Goal: Transaction & Acquisition: Purchase product/service

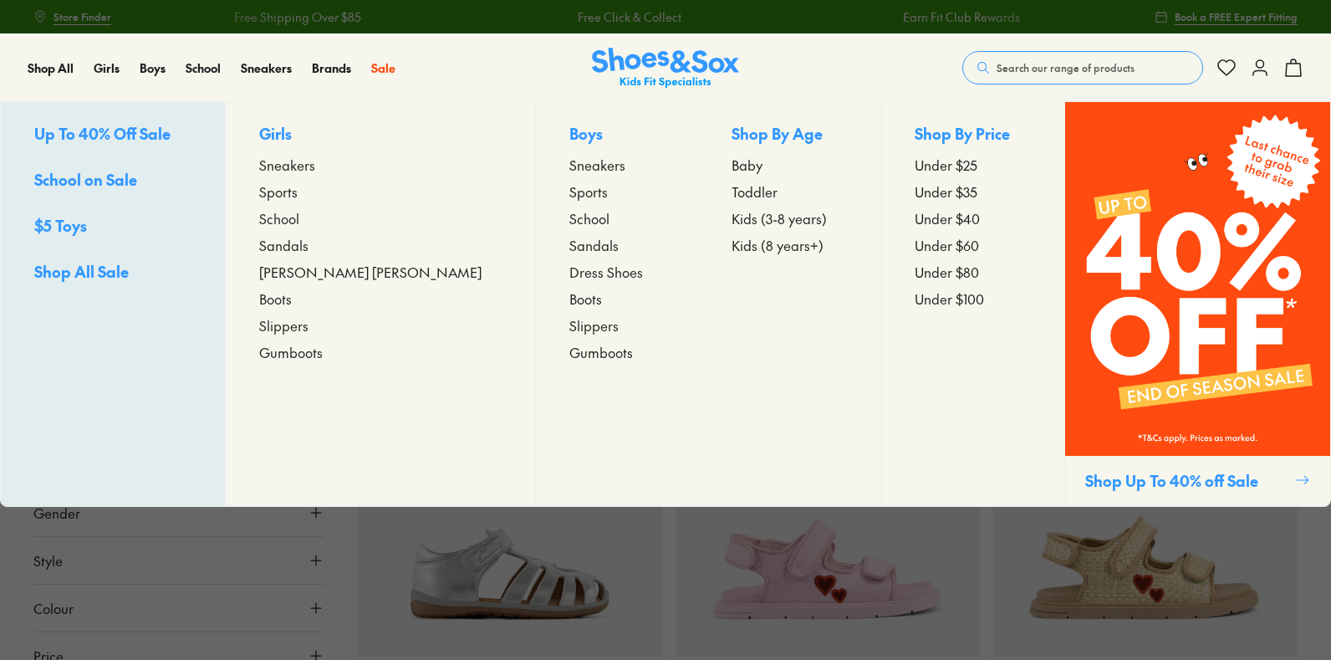
click at [301, 272] on span "[PERSON_NAME] [PERSON_NAME]" at bounding box center [370, 272] width 222 height 20
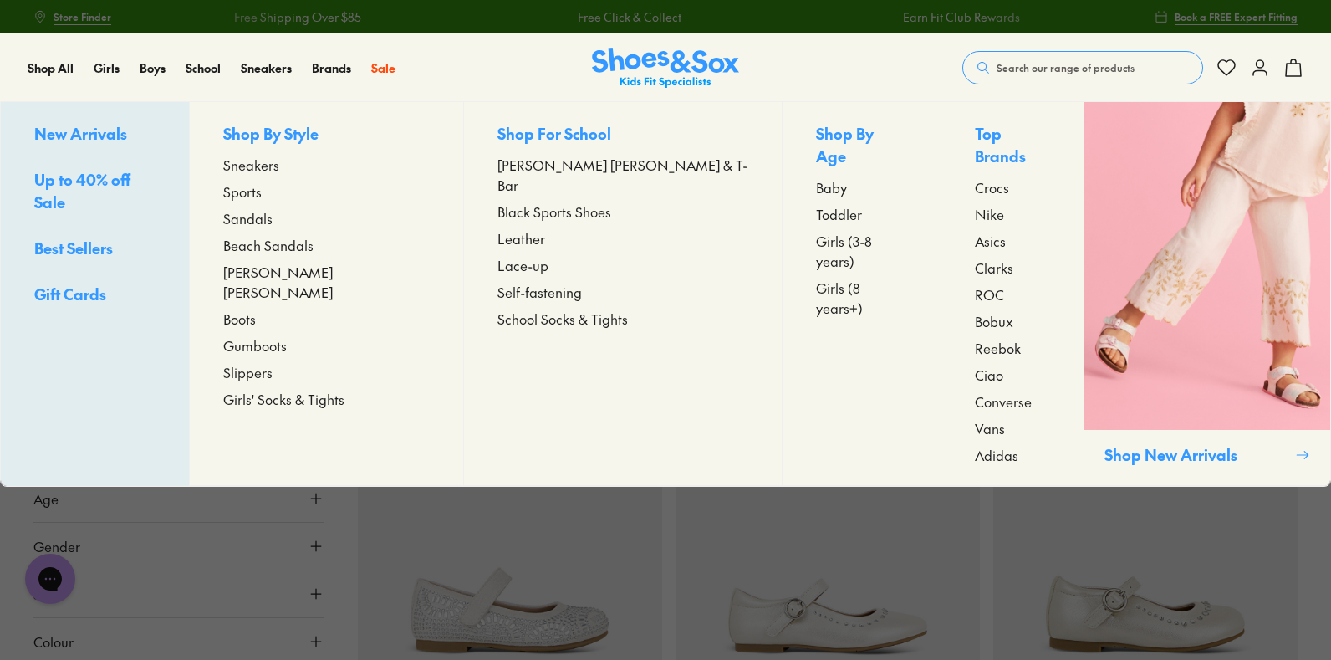
click at [312, 271] on span "[PERSON_NAME] [PERSON_NAME]" at bounding box center [326, 282] width 206 height 40
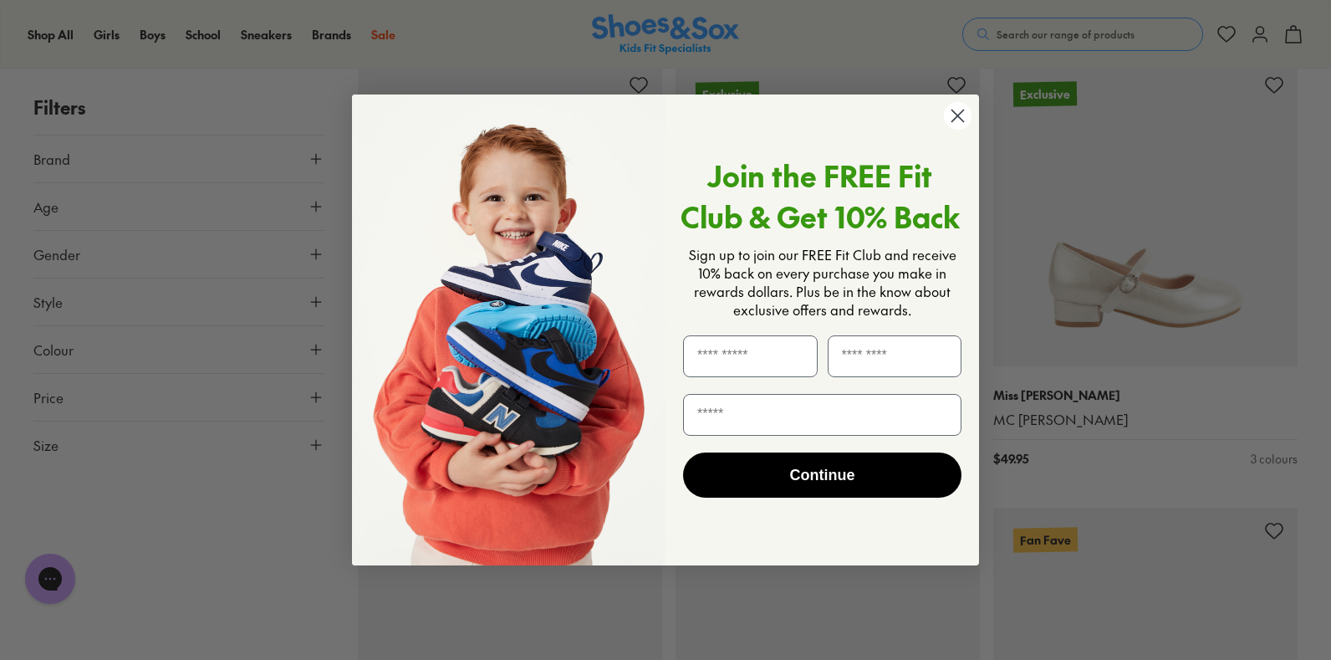
scroll to position [1839, 0]
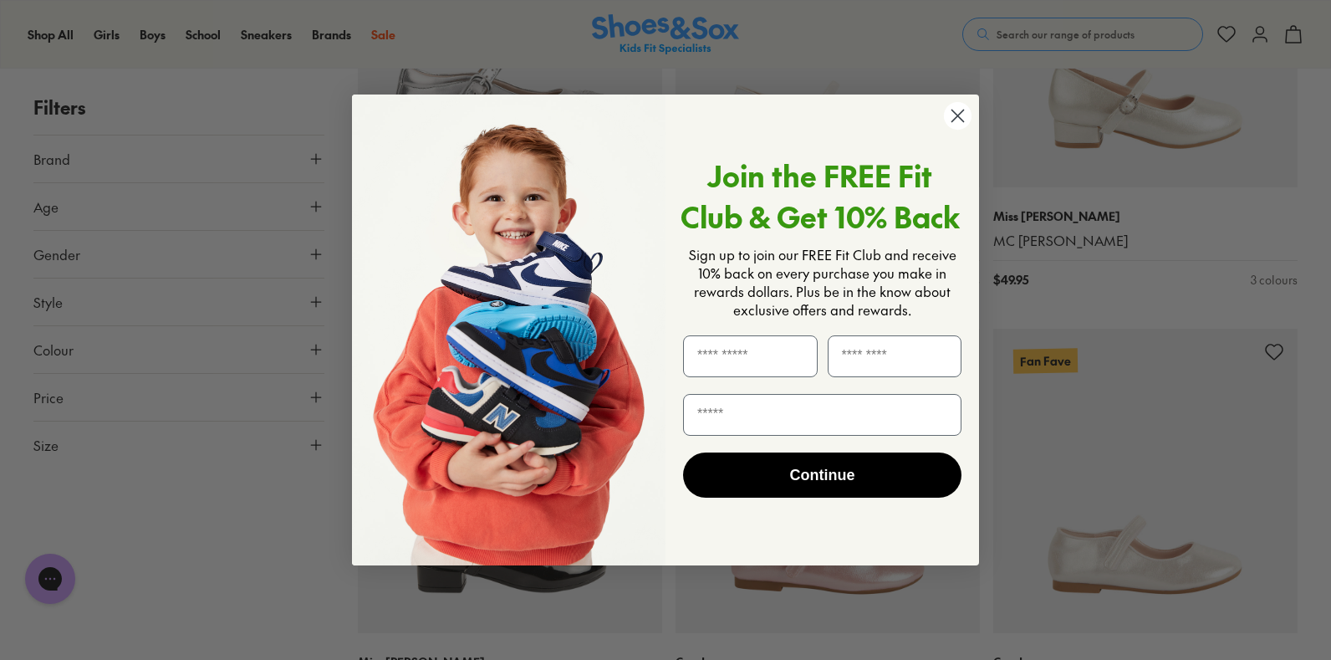
click at [963, 105] on circle "Close dialog" at bounding box center [958, 116] width 28 height 28
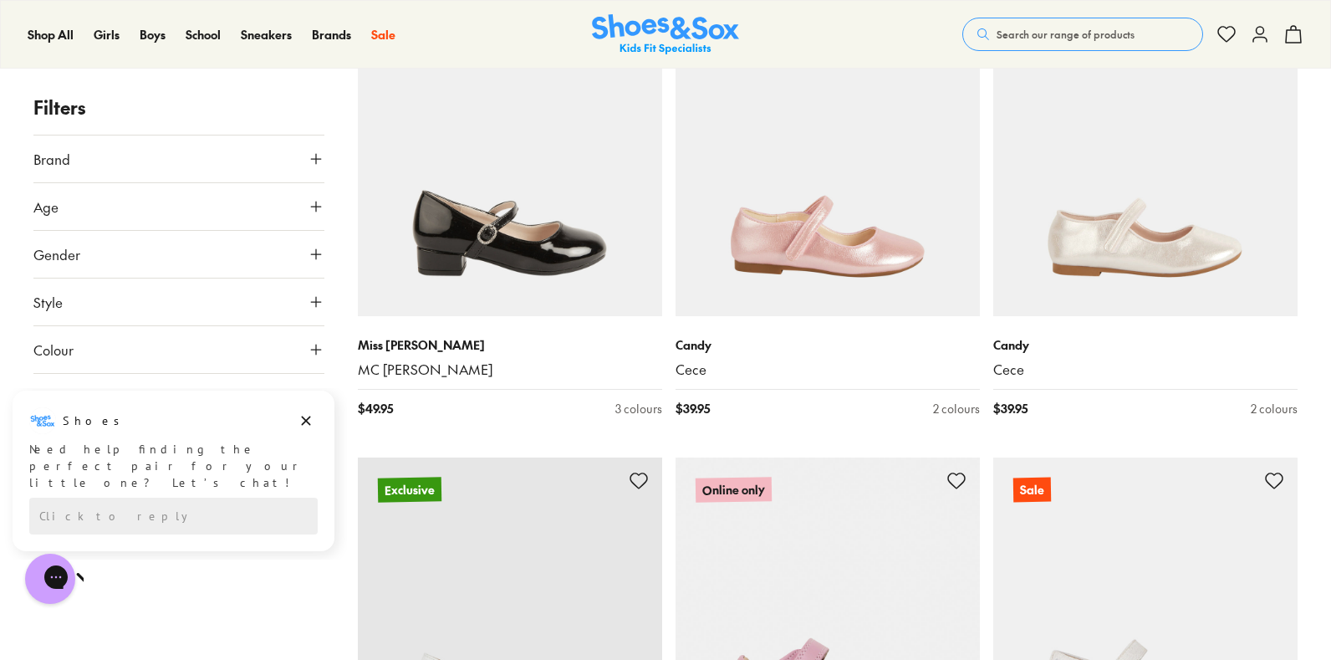
scroll to position [2173, 0]
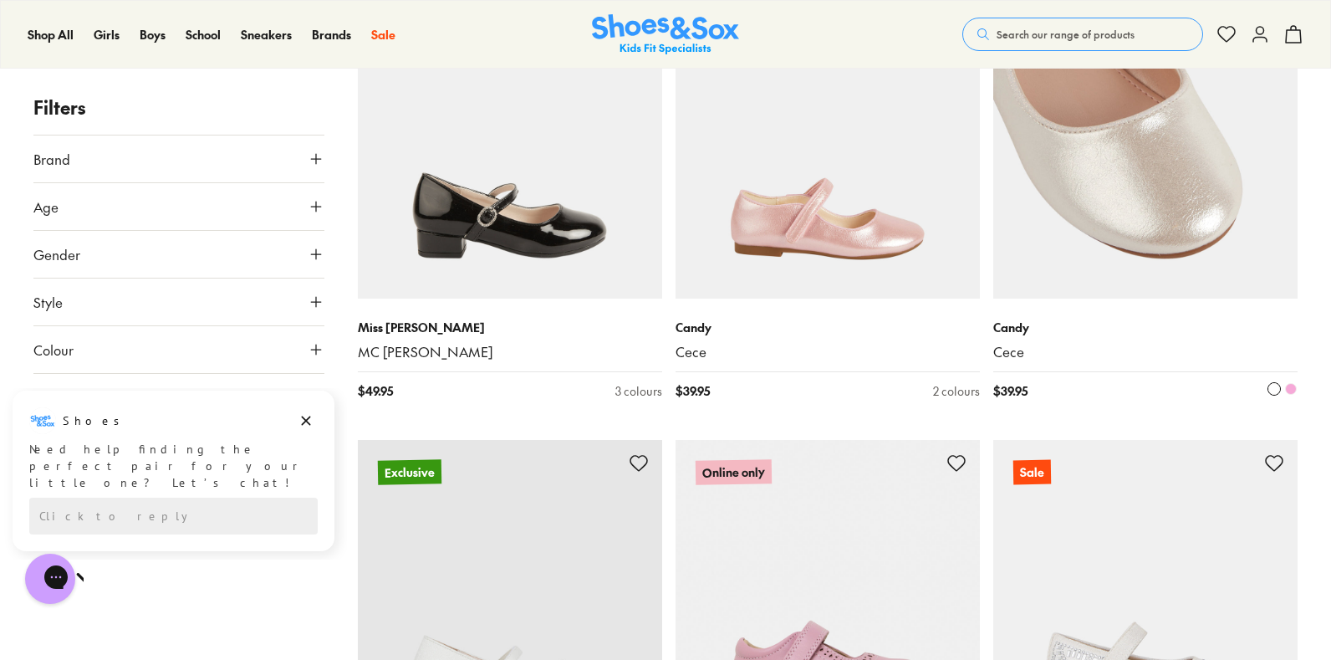
click at [1086, 189] on img at bounding box center [1145, 146] width 304 height 304
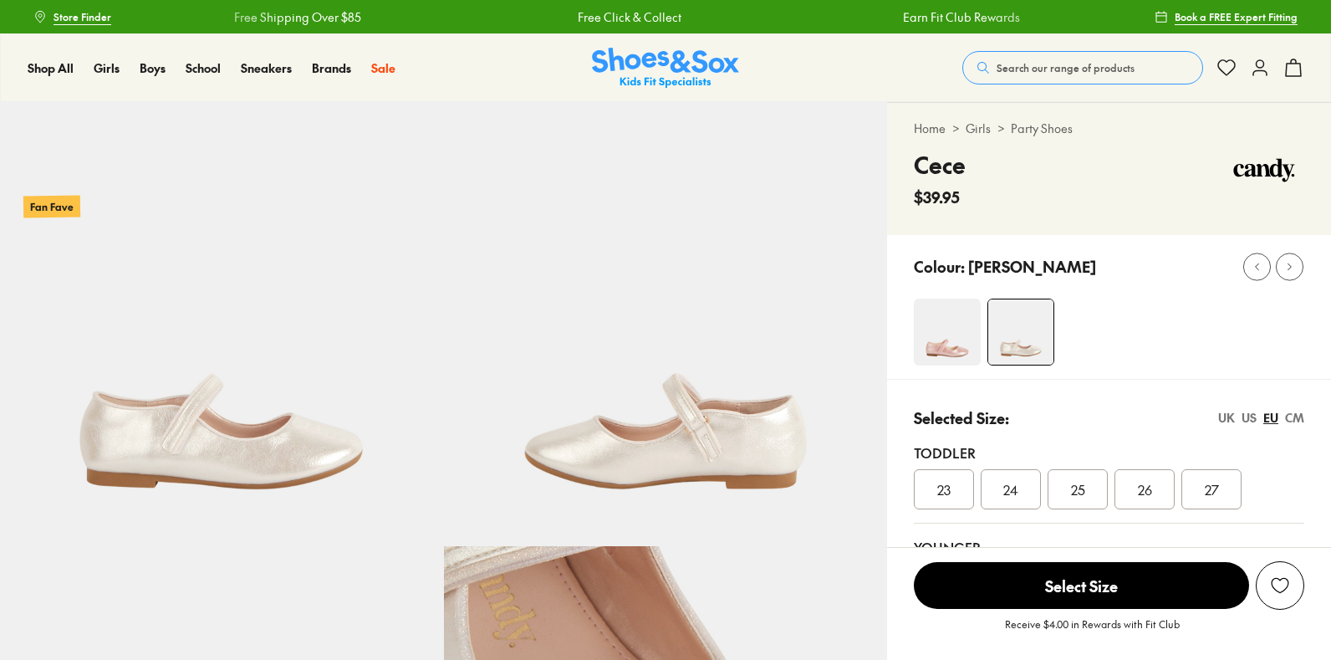
click at [964, 325] on img at bounding box center [947, 331] width 67 height 67
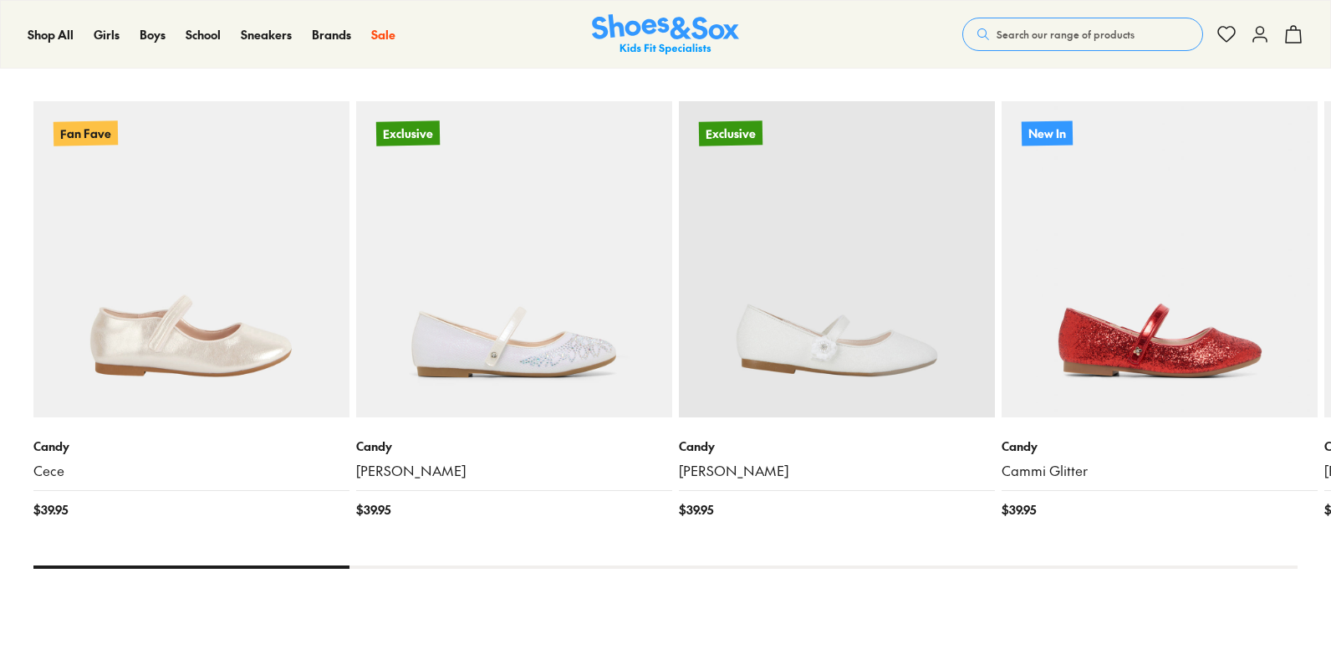
select select "*"
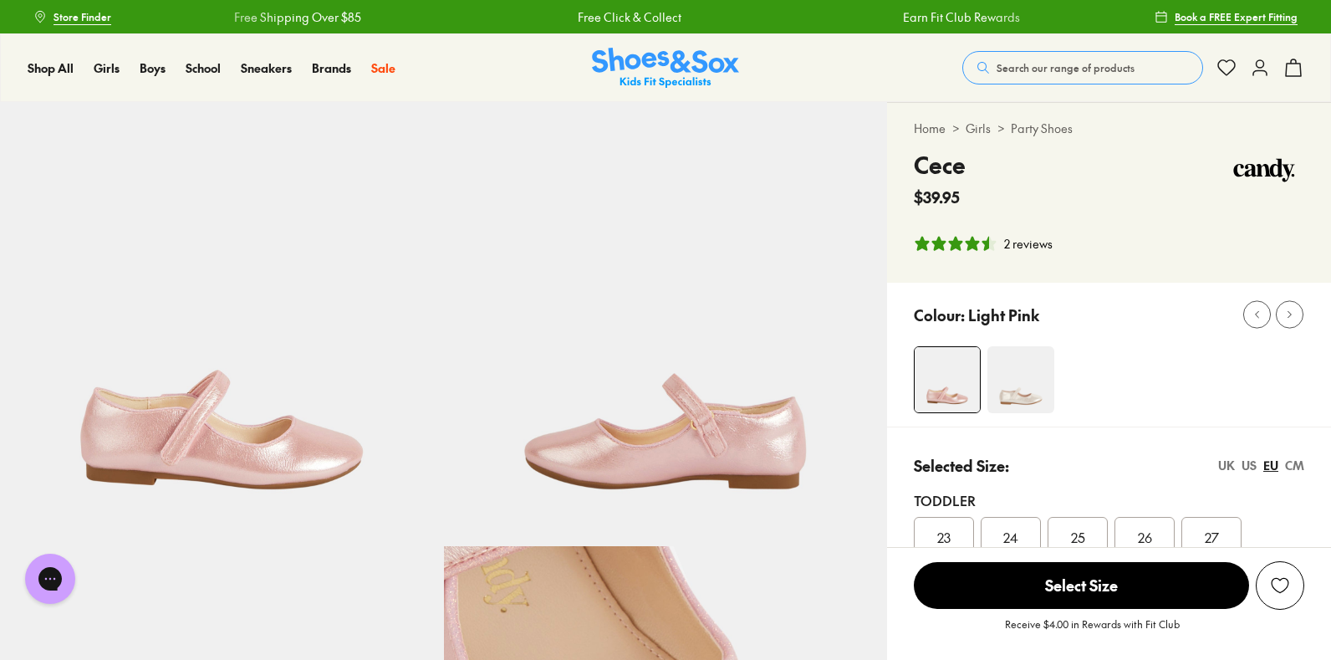
click at [1037, 132] on link "Party Shoes" at bounding box center [1042, 129] width 62 height 18
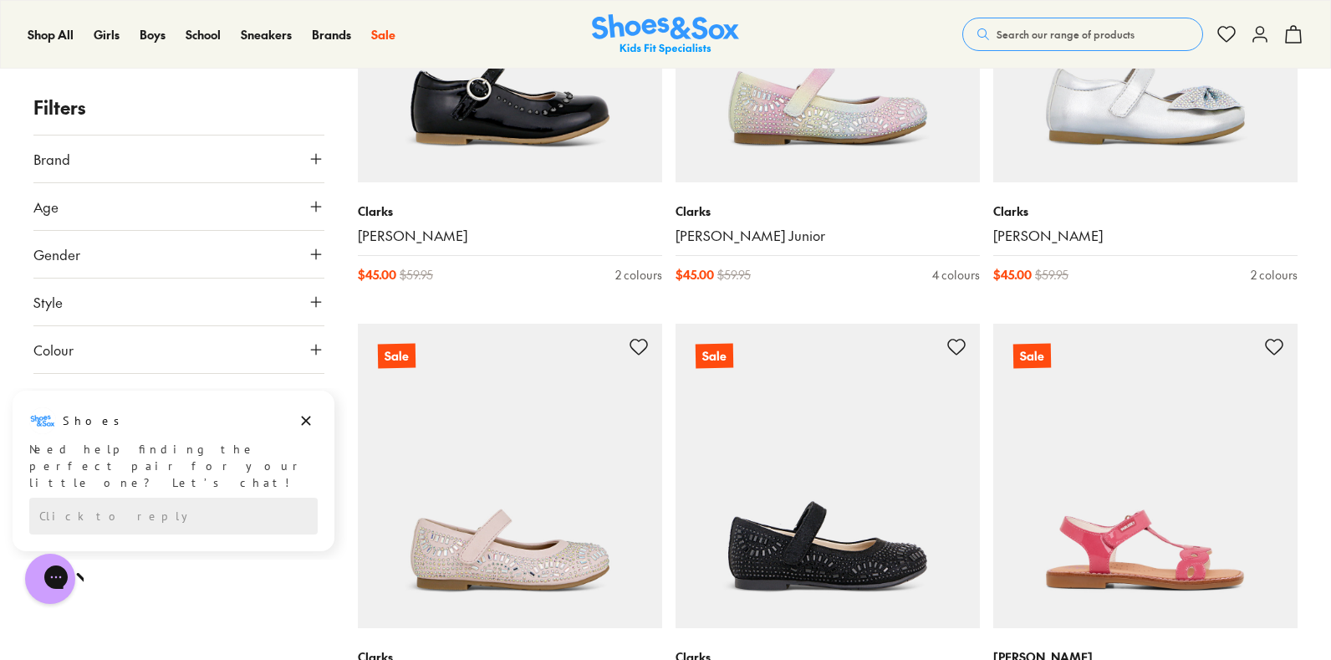
scroll to position [4096, 0]
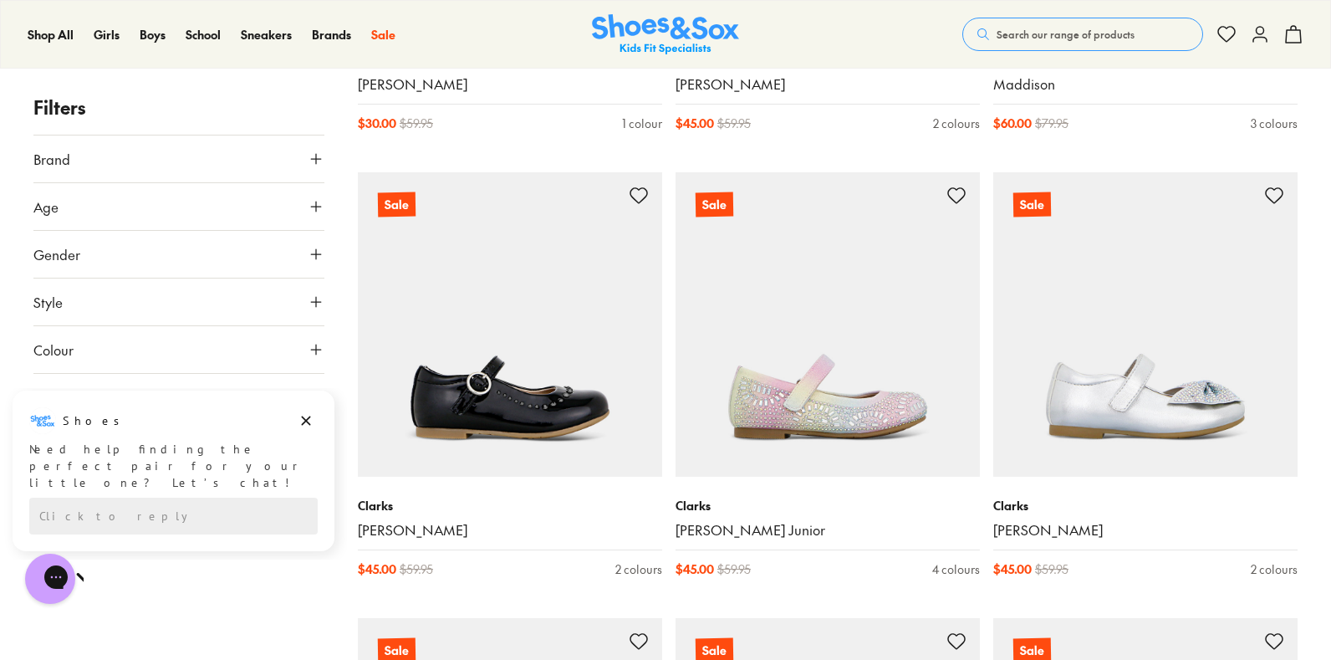
scroll to position [3595, 0]
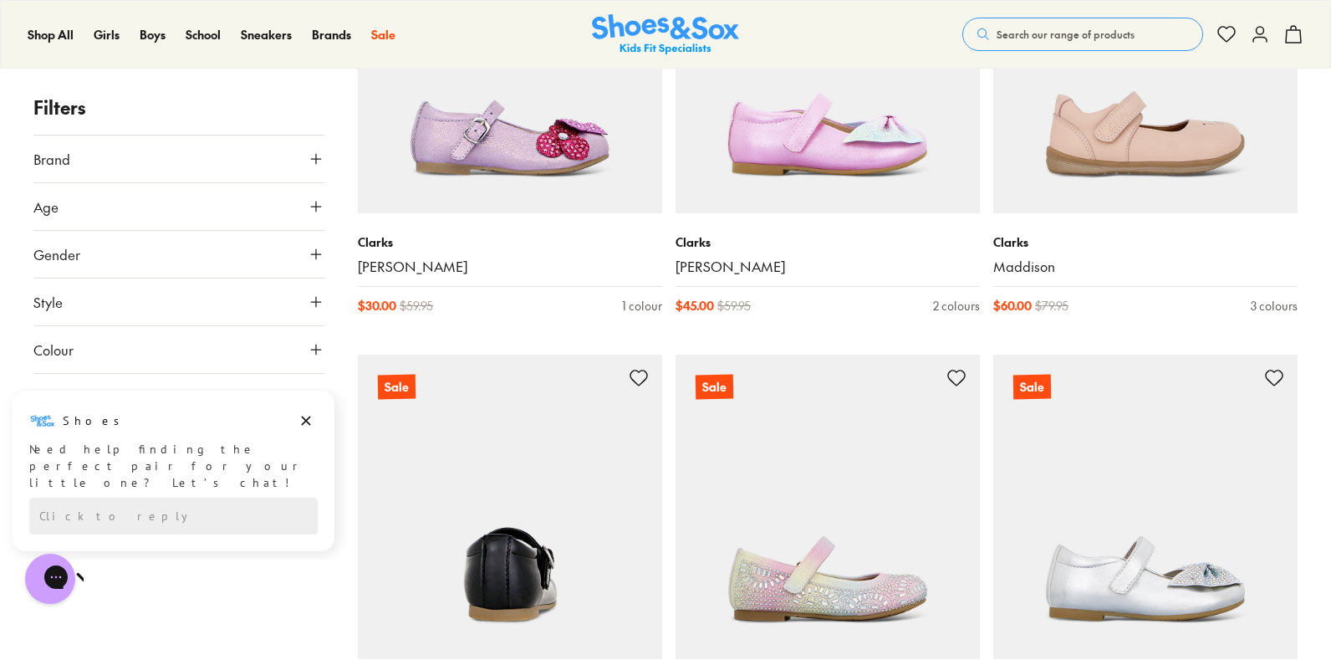
click at [495, 470] on img at bounding box center [510, 506] width 304 height 304
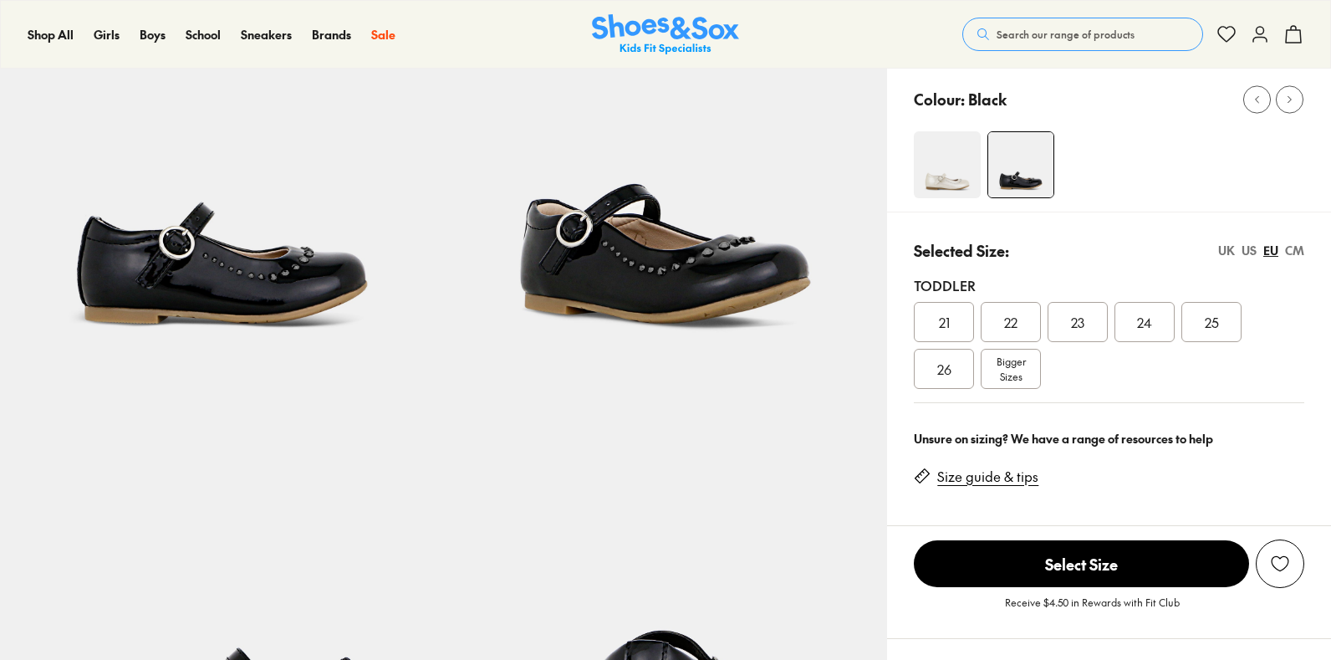
select select "*"
click at [1021, 364] on span "Bigger Sizes" at bounding box center [1010, 369] width 29 height 30
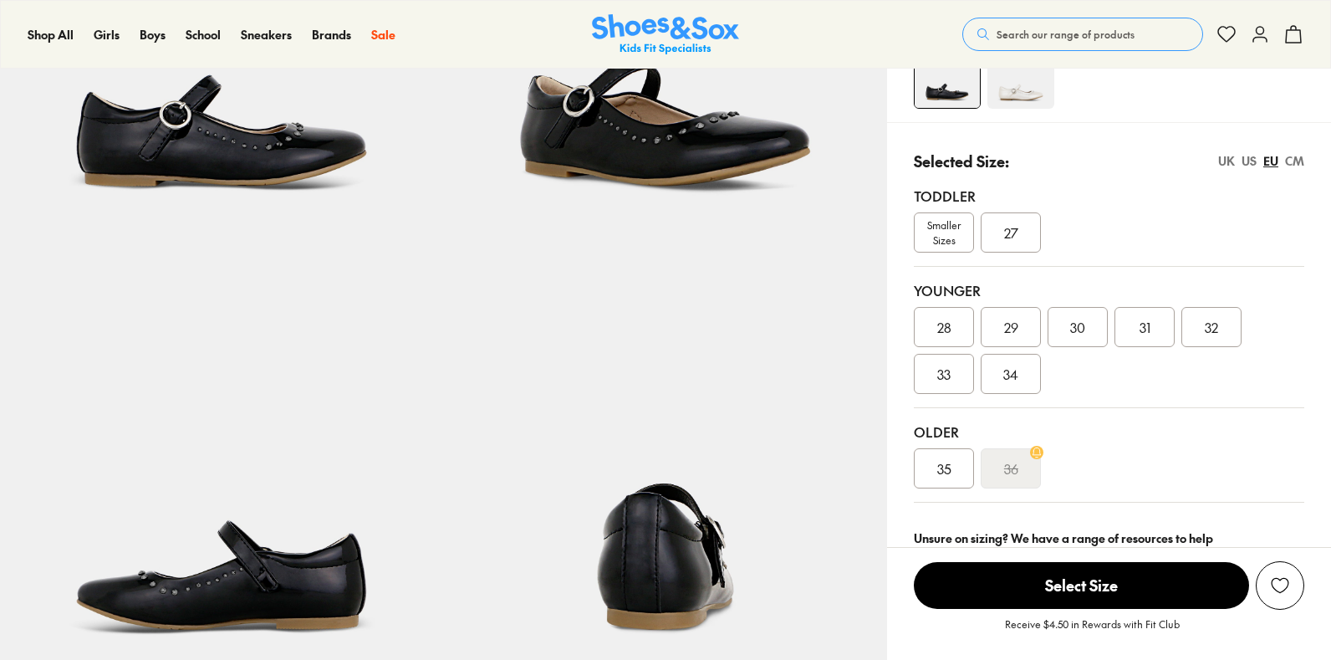
scroll to position [167, 0]
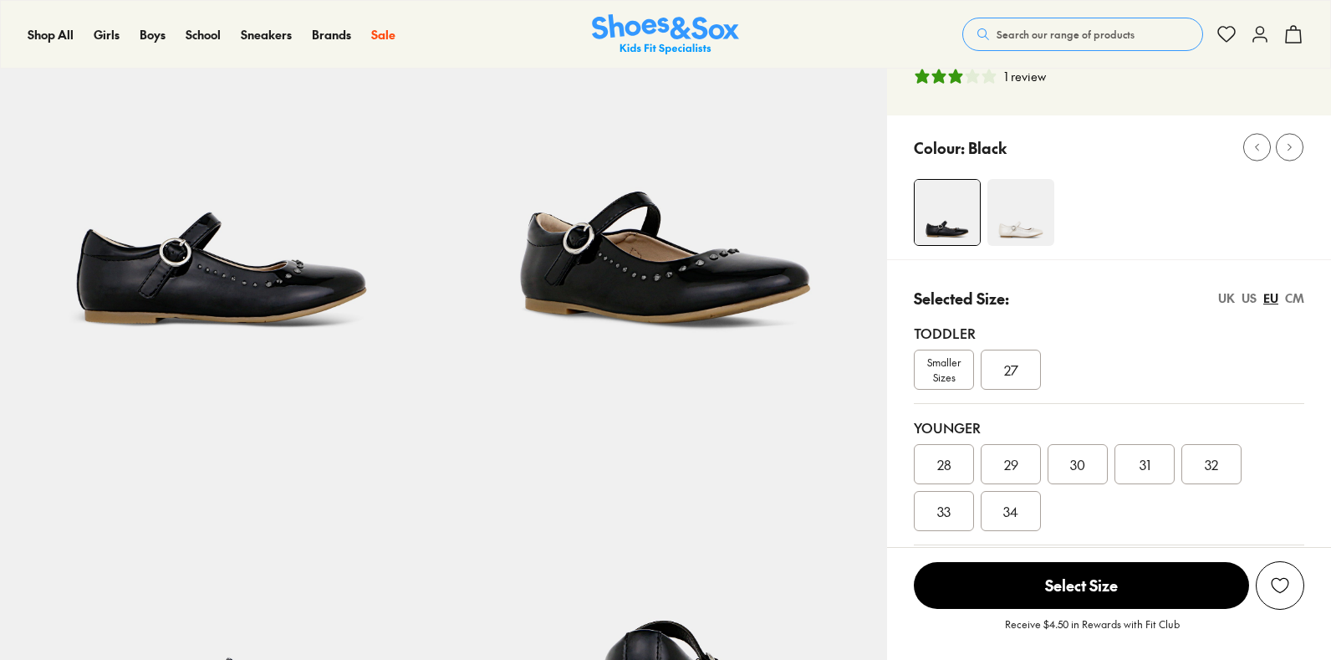
select select "*"
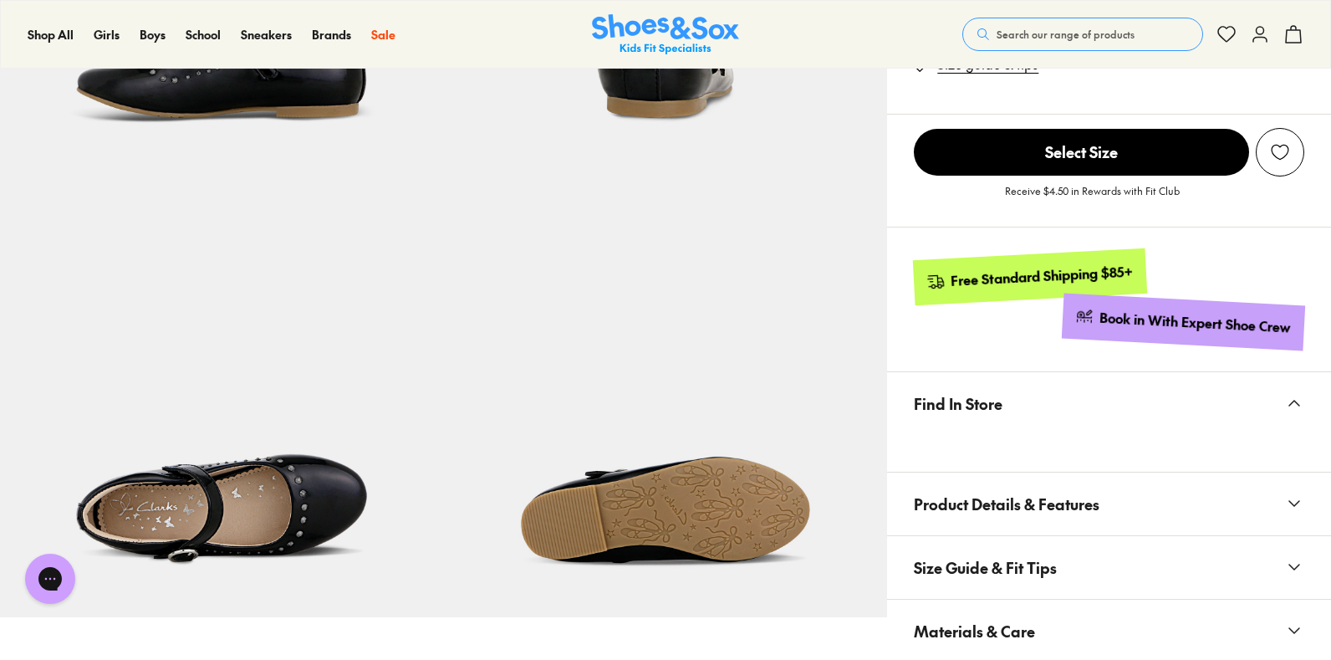
scroll to position [920, 0]
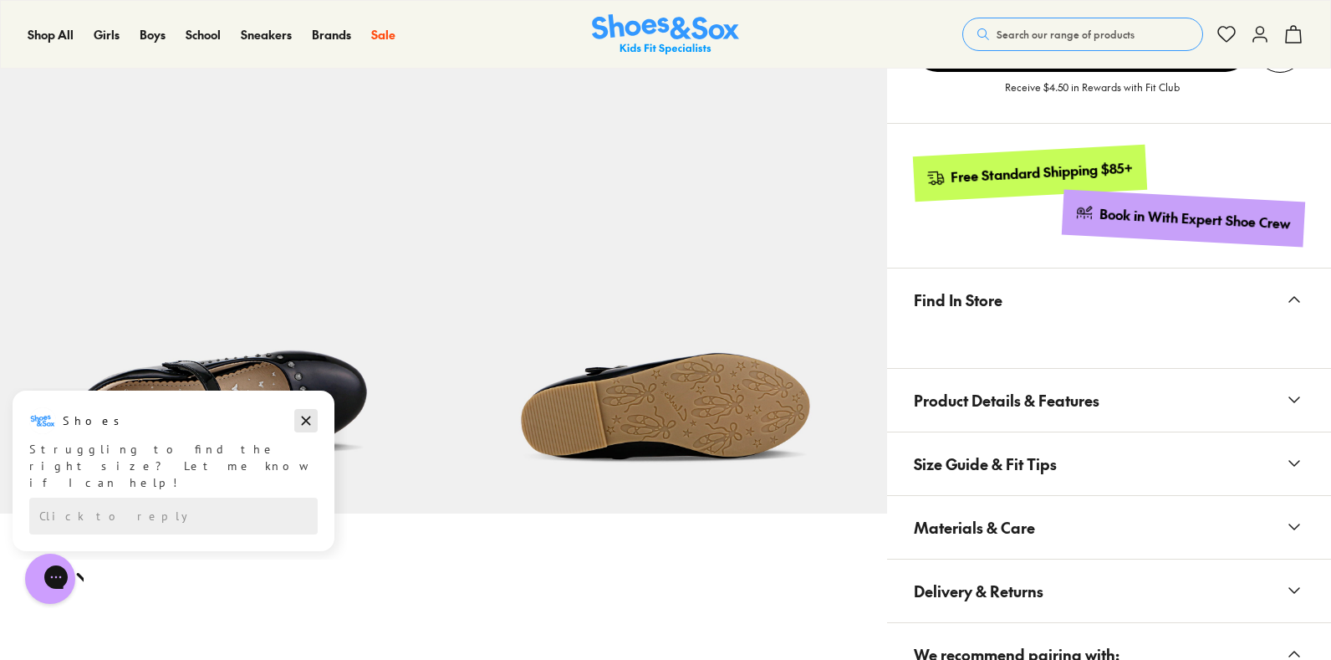
click at [305, 409] on button "Dismiss campaign" at bounding box center [305, 420] width 23 height 23
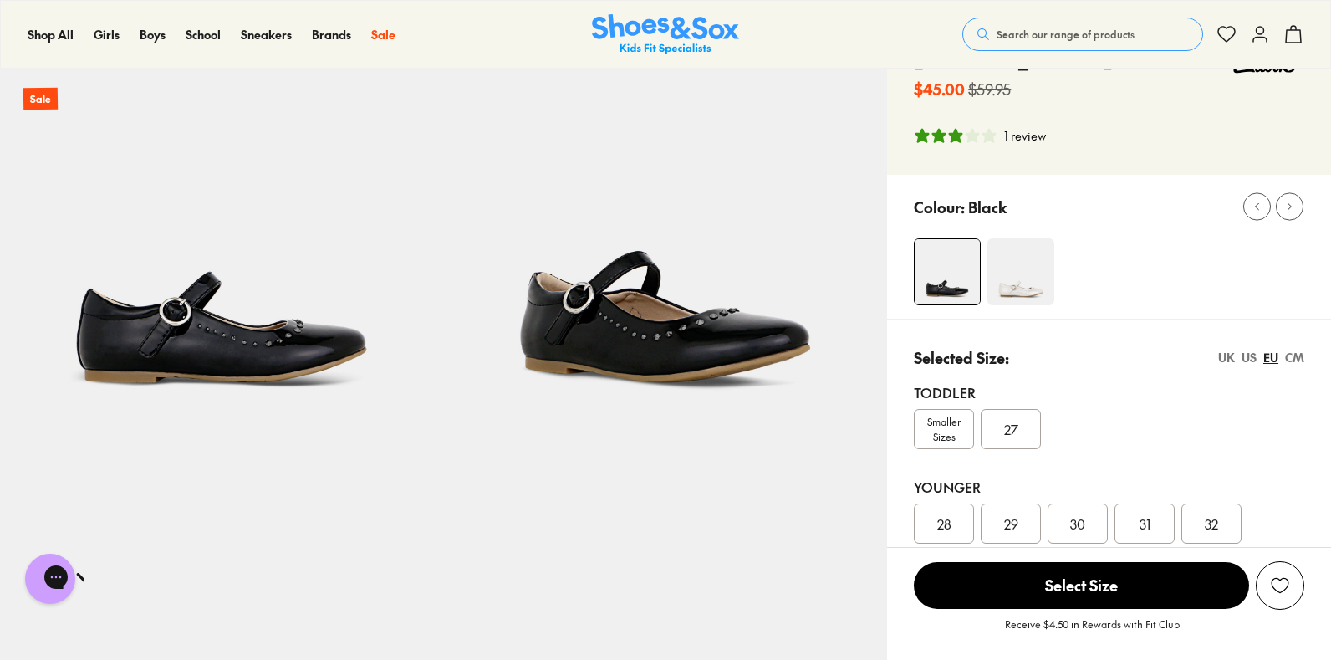
scroll to position [0, 0]
